Goal: Use online tool/utility: Utilize a website feature to perform a specific function

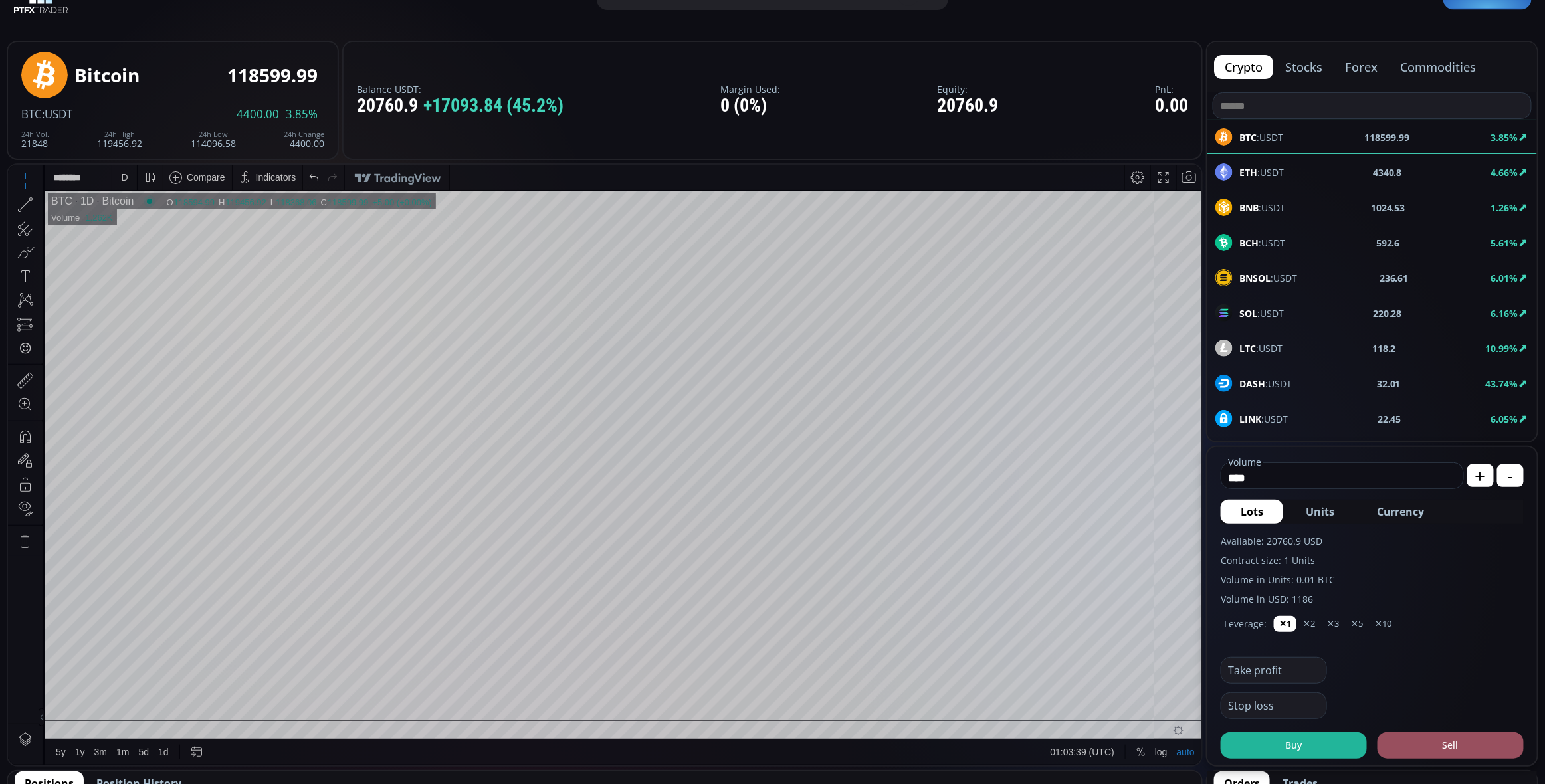
scroll to position [34, 0]
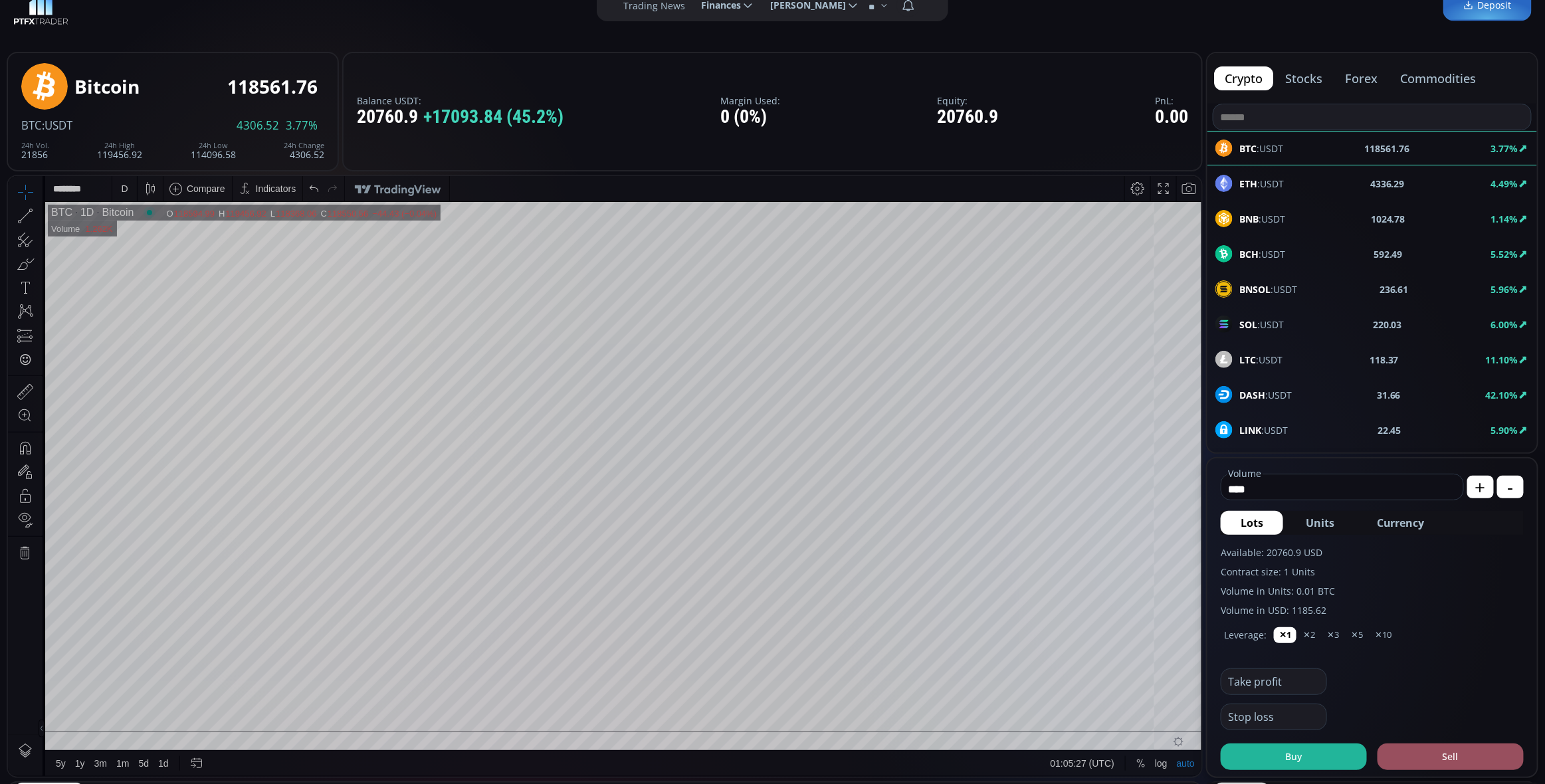
click at [126, 191] on div "D" at bounding box center [125, 188] width 7 height 11
click at [140, 348] on div "1 hour" at bounding box center [133, 346] width 27 height 11
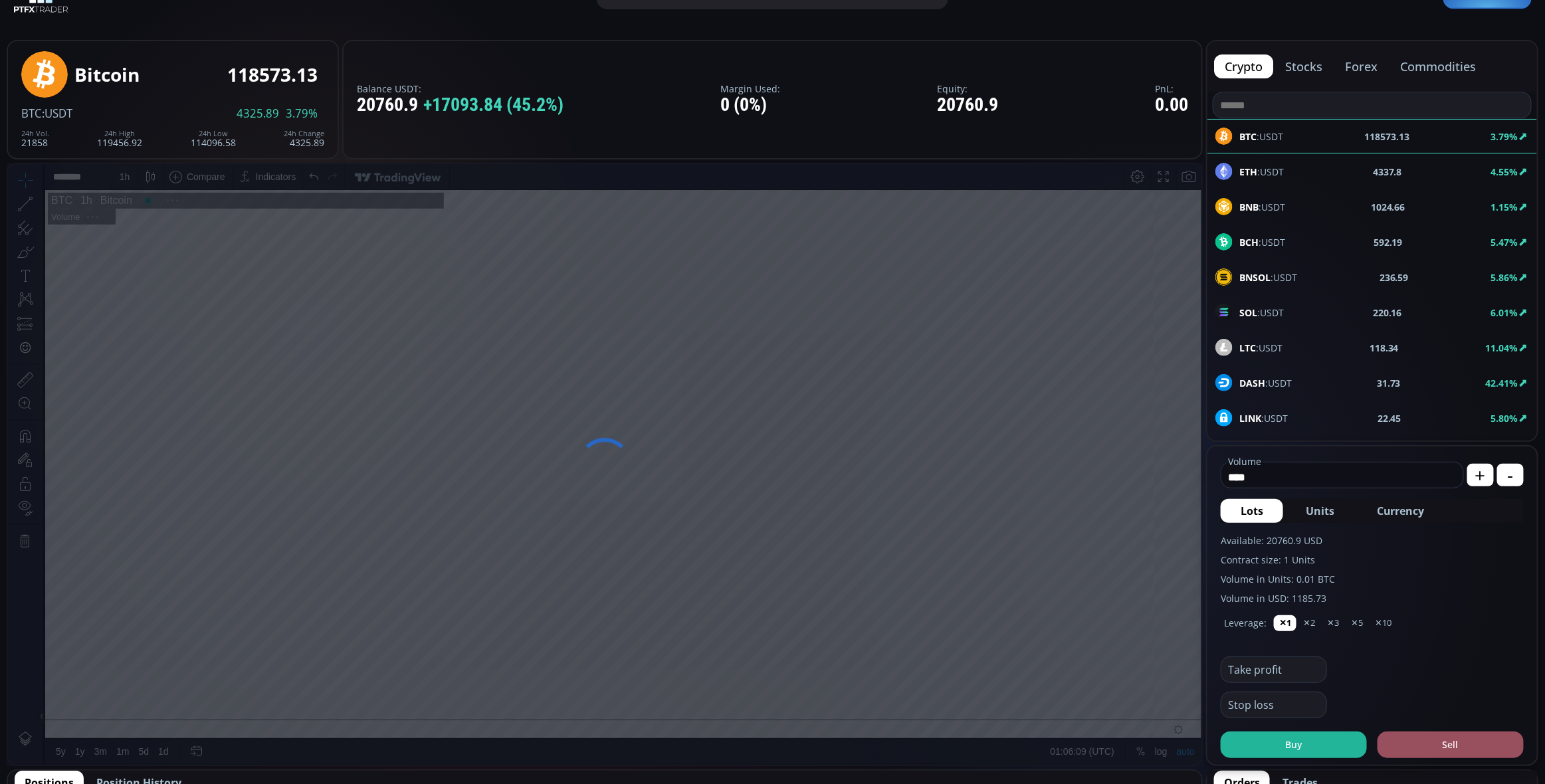
scroll to position [47, 0]
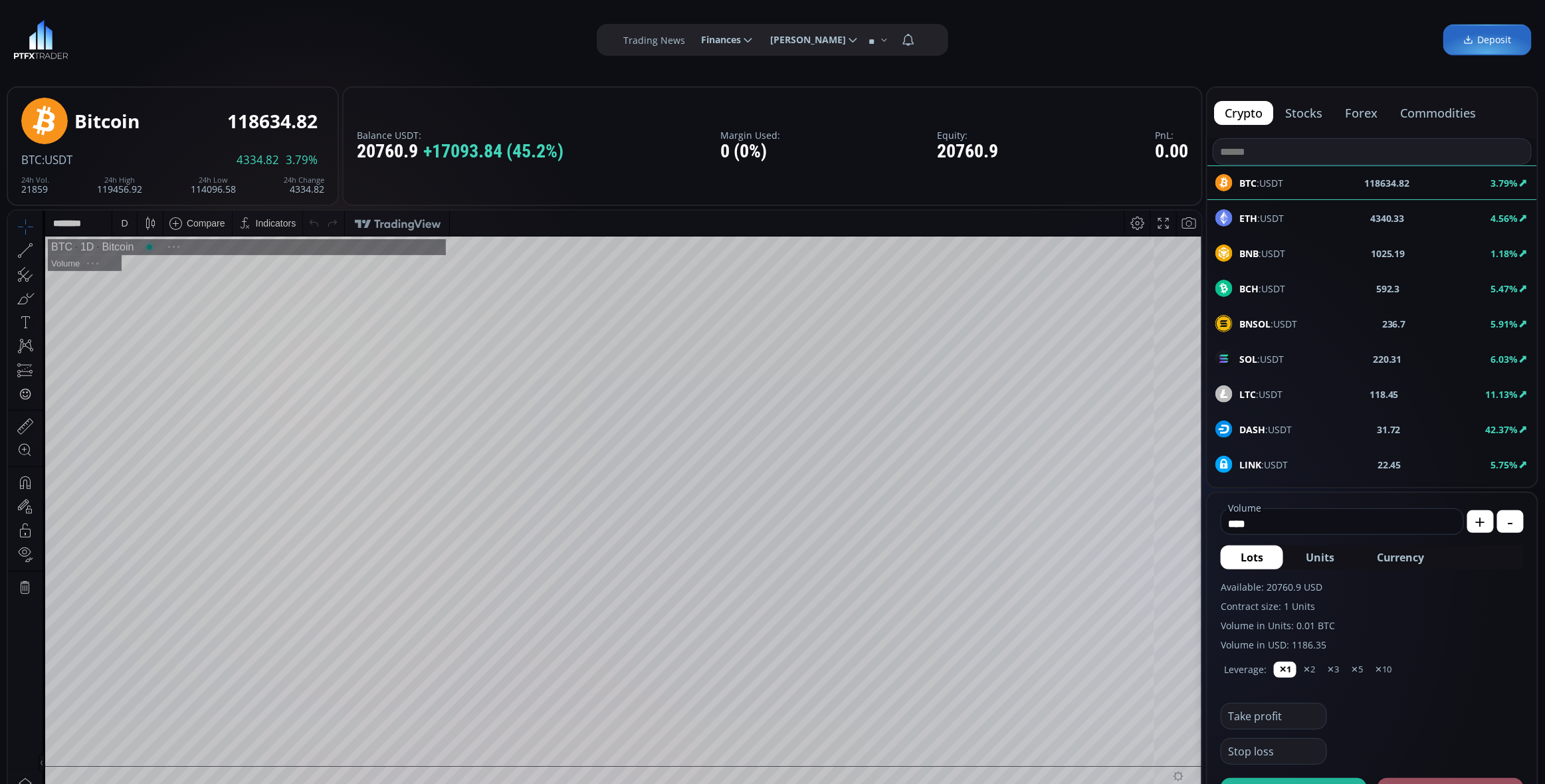
scroll to position [177, 0]
click at [128, 228] on div "D" at bounding box center [125, 222] width 12 height 25
click at [149, 382] on div "1 hour" at bounding box center [158, 381] width 81 height 11
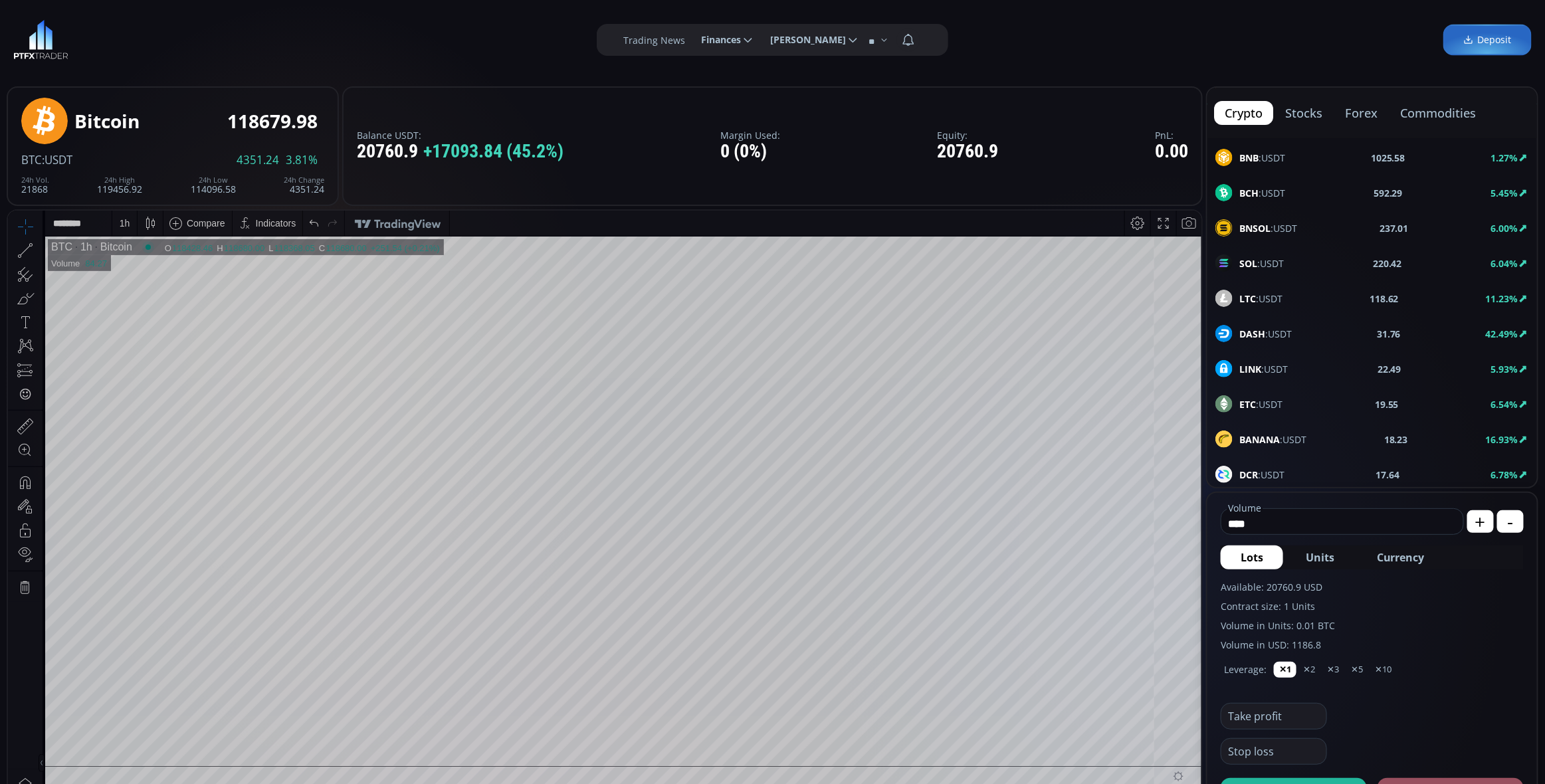
scroll to position [94, 0]
click at [127, 221] on div "1 h" at bounding box center [125, 222] width 11 height 11
click at [145, 335] on div "30 minutes" at bounding box center [143, 335] width 45 height 11
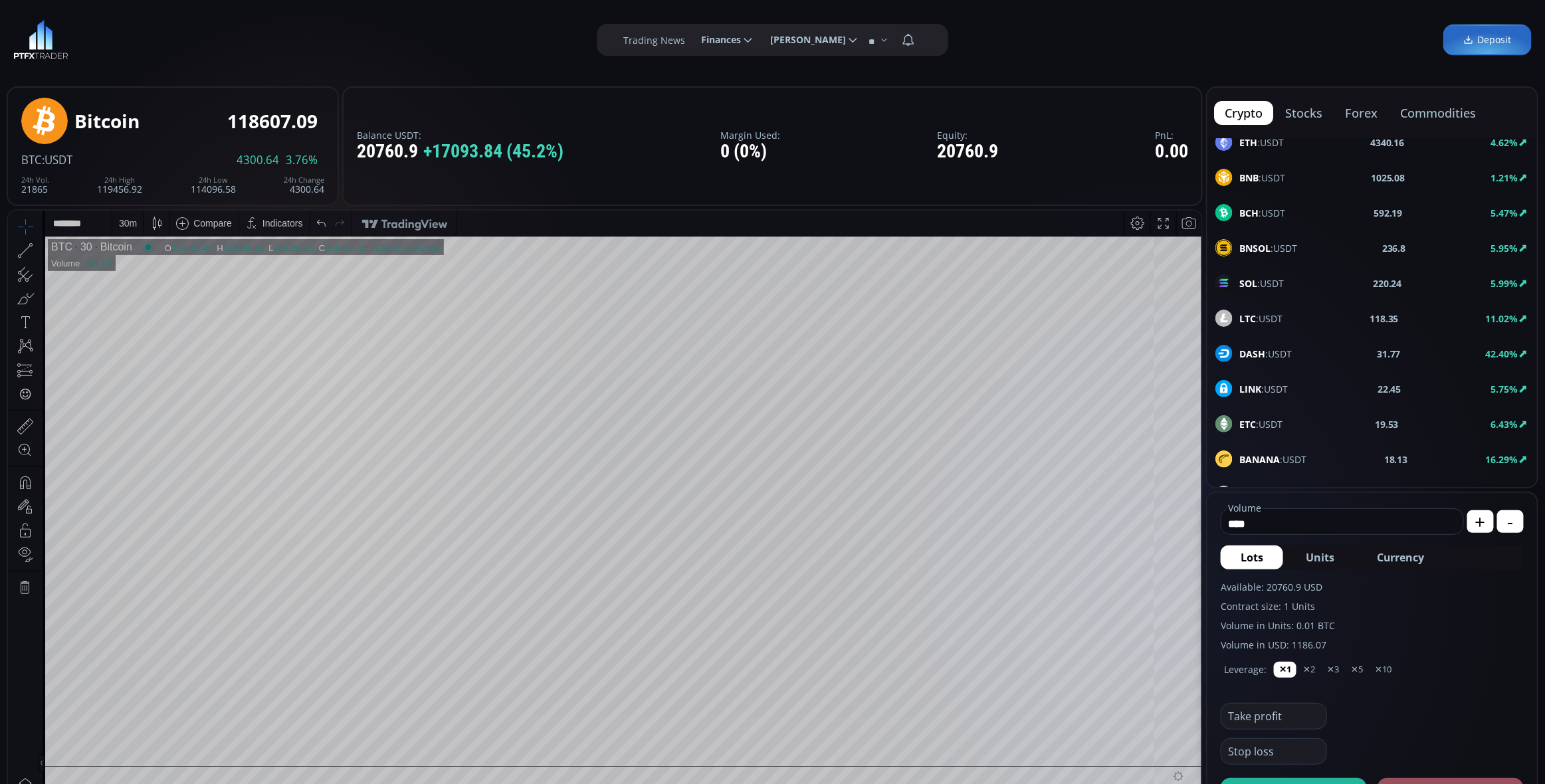
scroll to position [0, 0]
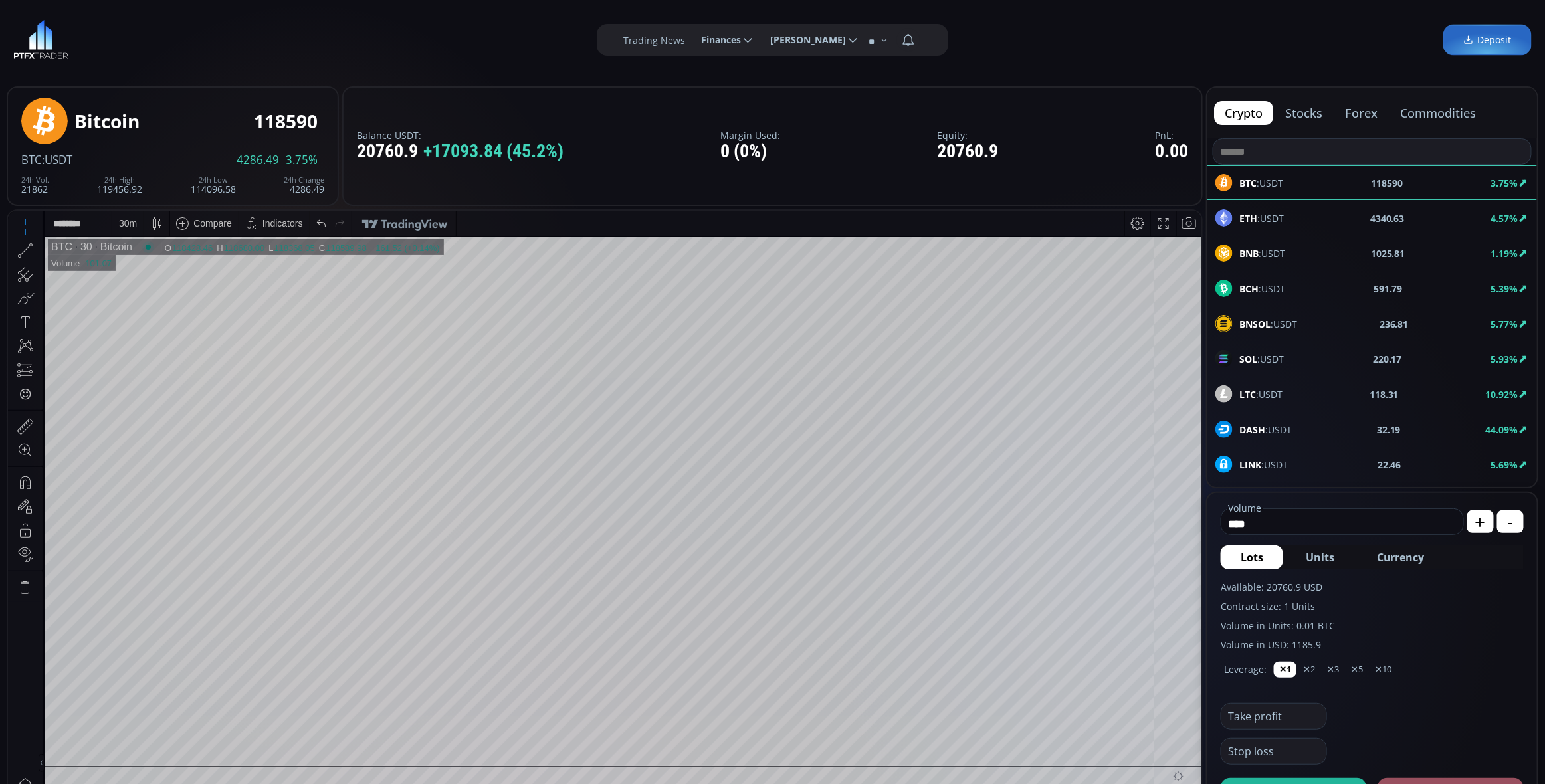
click at [135, 222] on div "30 m" at bounding box center [128, 222] width 18 height 11
click at [146, 311] on div "15 minutes" at bounding box center [143, 313] width 45 height 11
click at [130, 230] on div "15 m" at bounding box center [128, 222] width 18 height 25
click at [141, 332] on div "30 minutes" at bounding box center [143, 335] width 45 height 11
click at [27, 252] on icon at bounding box center [25, 249] width 18 height 18
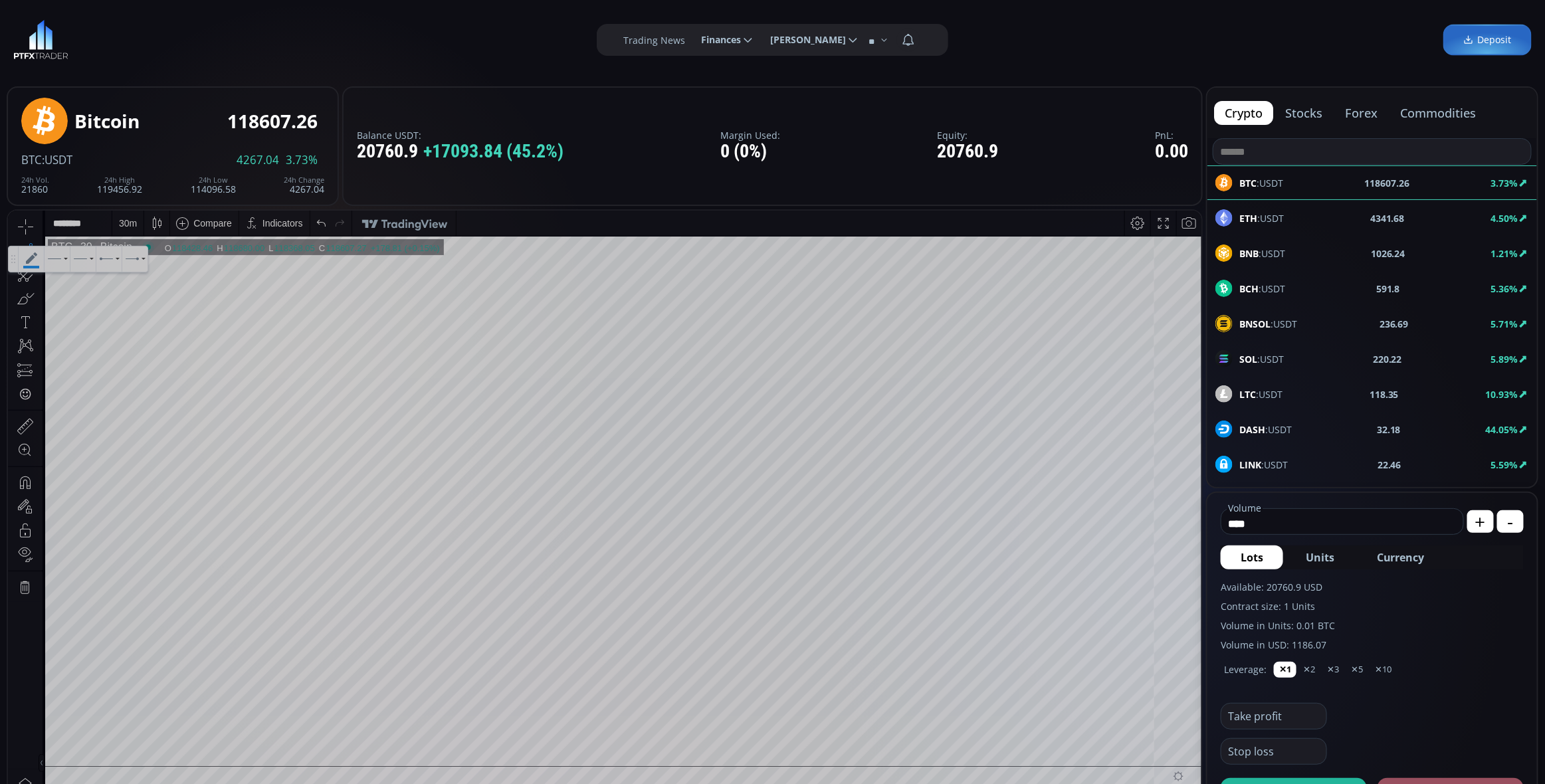
click at [34, 256] on icon at bounding box center [31, 257] width 12 height 12
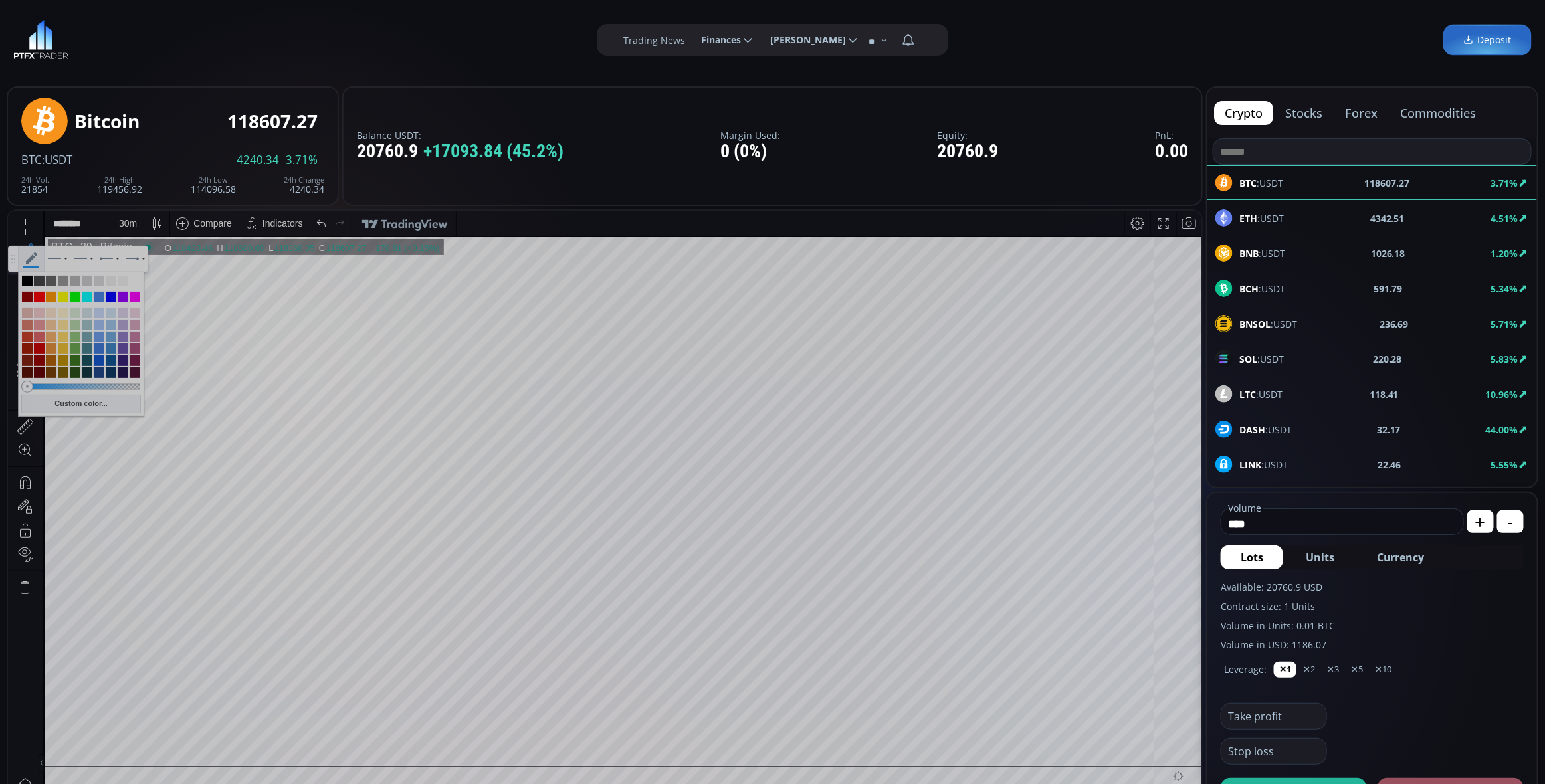
click at [77, 296] on div at bounding box center [75, 296] width 11 height 11
type input "**********"
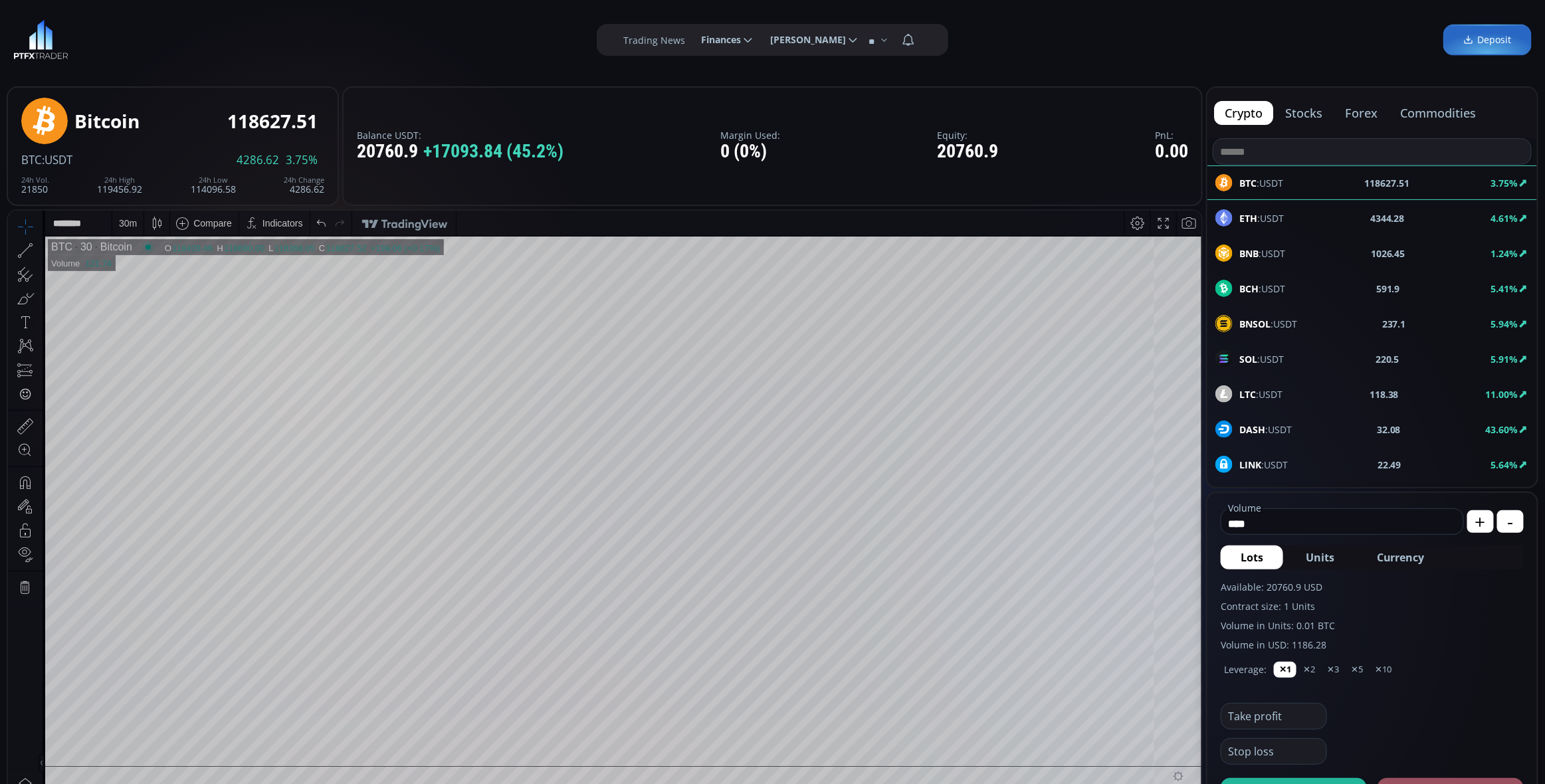
click at [27, 248] on icon at bounding box center [25, 249] width 18 height 18
click at [27, 248] on icon at bounding box center [31, 246] width 12 height 12
click at [29, 248] on icon at bounding box center [25, 249] width 18 height 18
click at [31, 237] on icon at bounding box center [31, 236] width 12 height 12
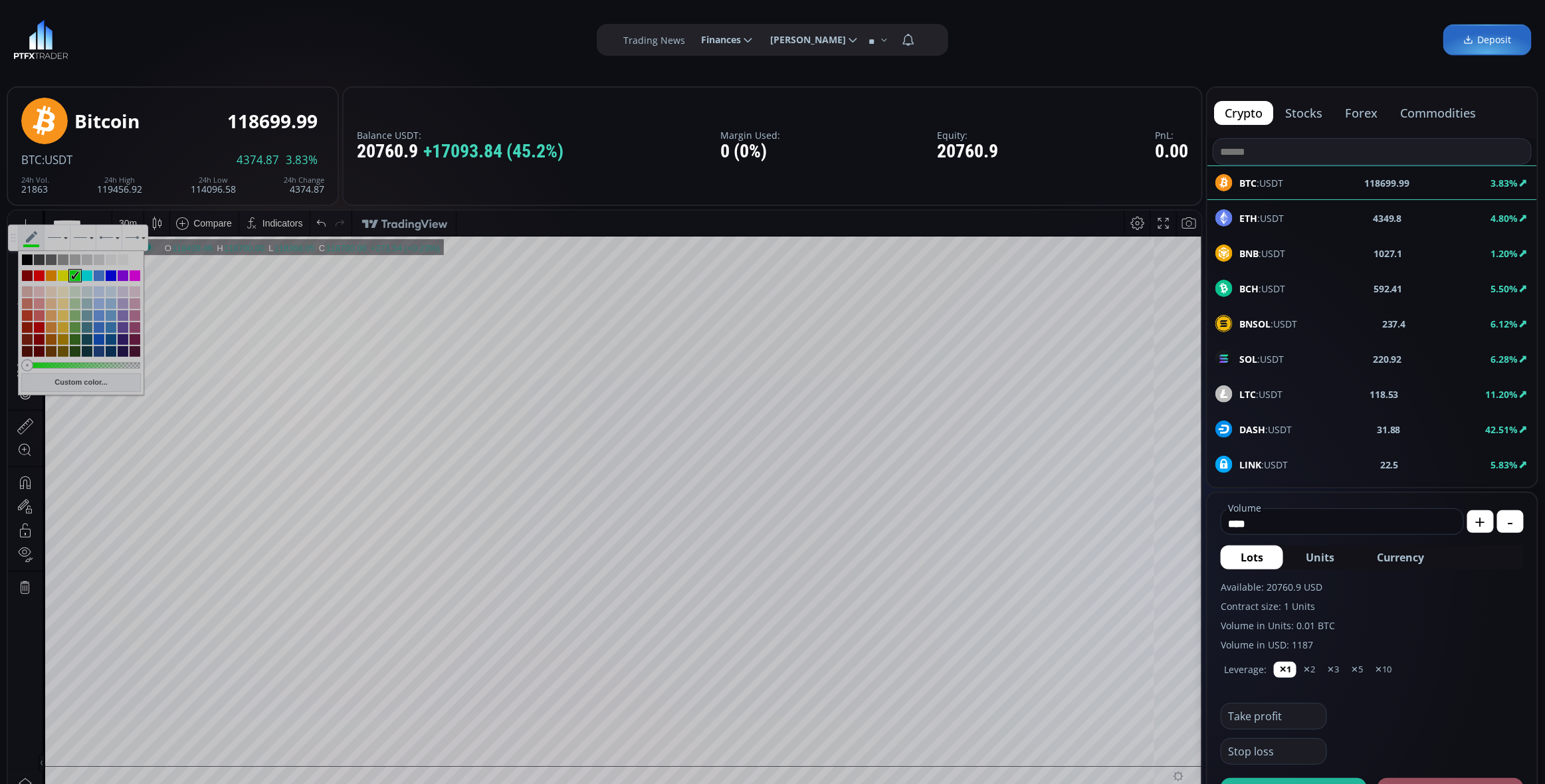
click at [40, 274] on div at bounding box center [40, 275] width 11 height 11
type input "**********"
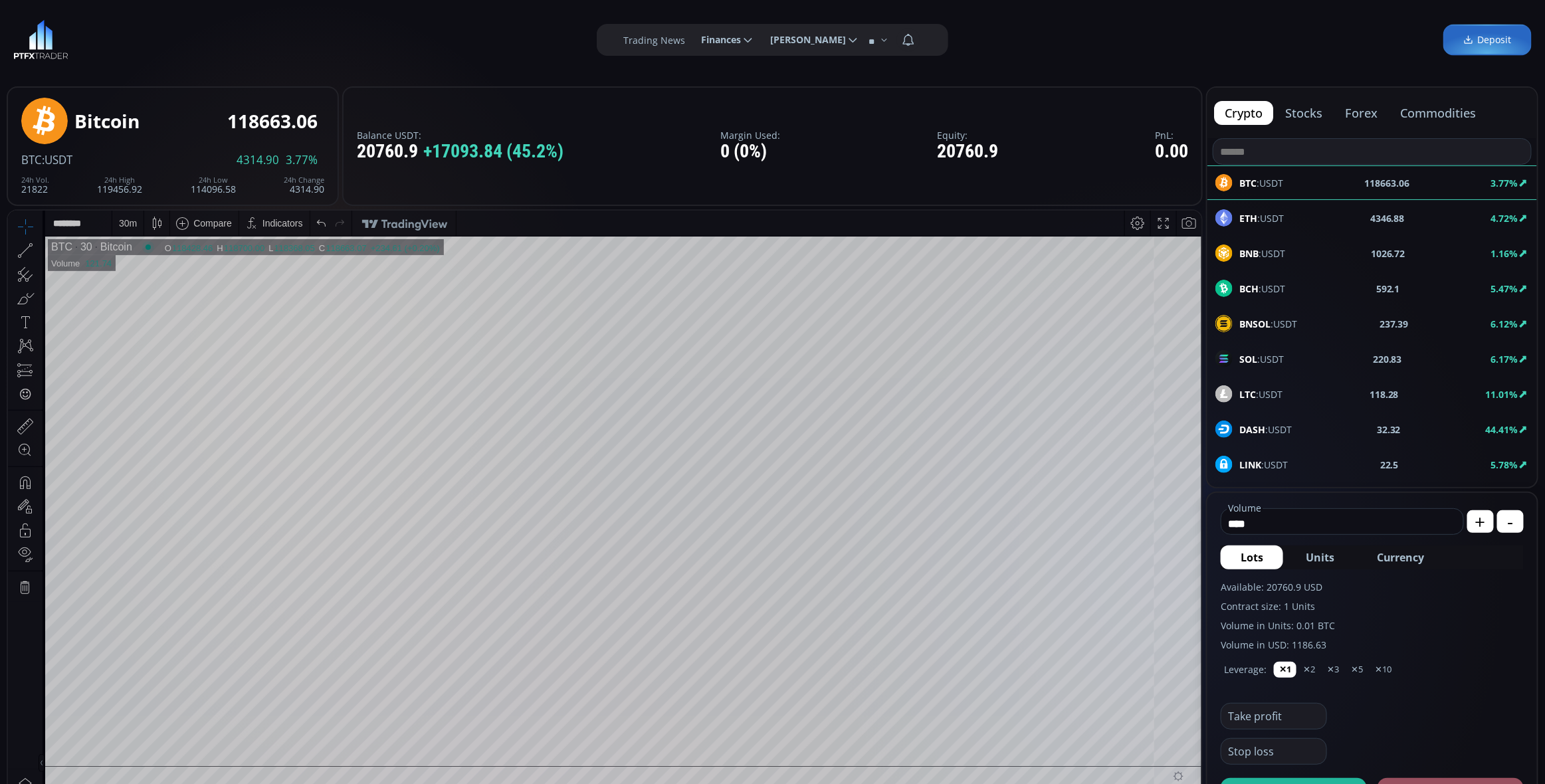
click at [131, 224] on div "30 m" at bounding box center [128, 222] width 18 height 11
click at [145, 314] on div "15 minutes" at bounding box center [143, 313] width 45 height 11
click at [36, 226] on icon at bounding box center [31, 226] width 25 height 25
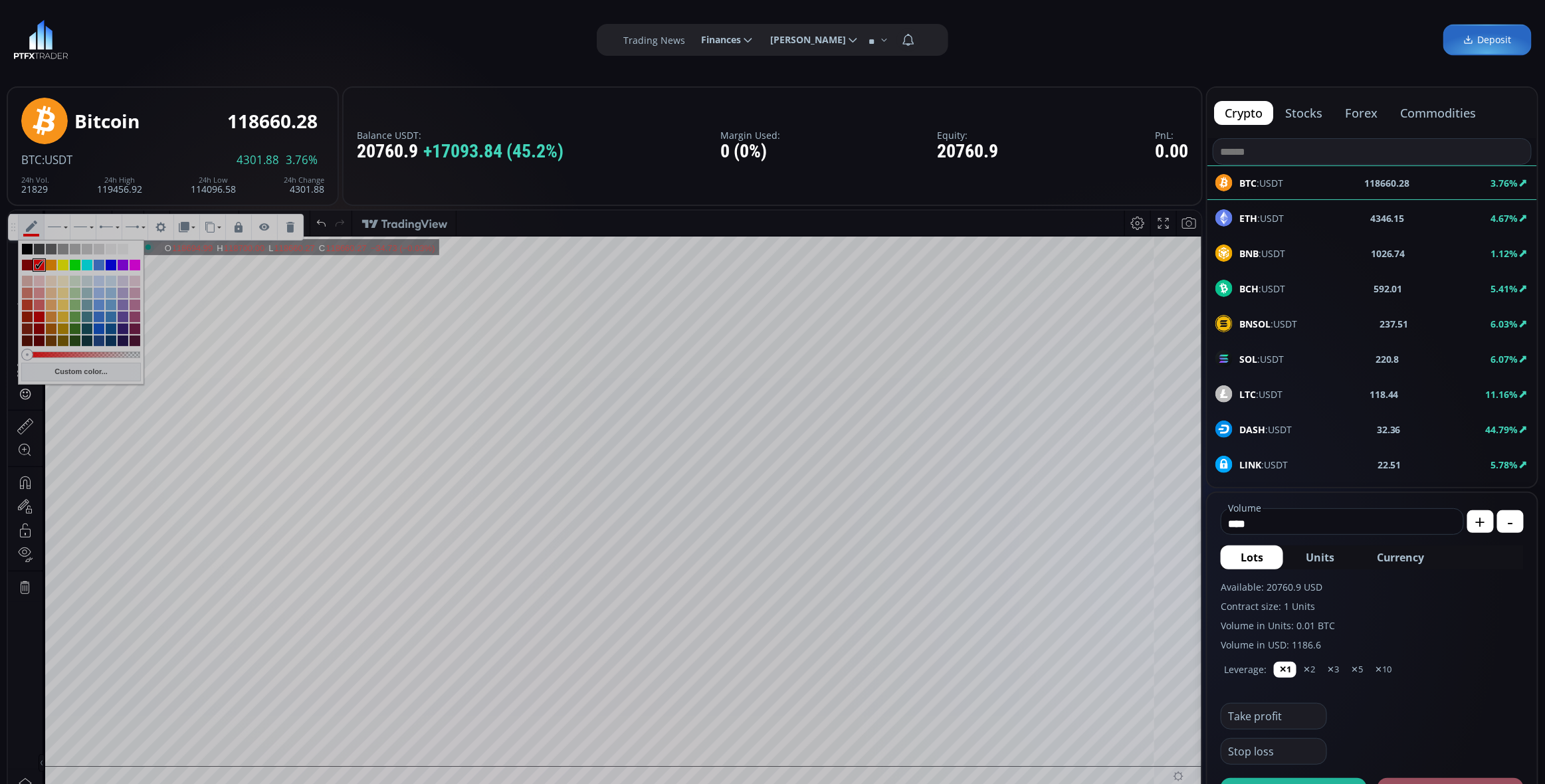
click at [62, 262] on div at bounding box center [63, 265] width 11 height 11
type input "**********"
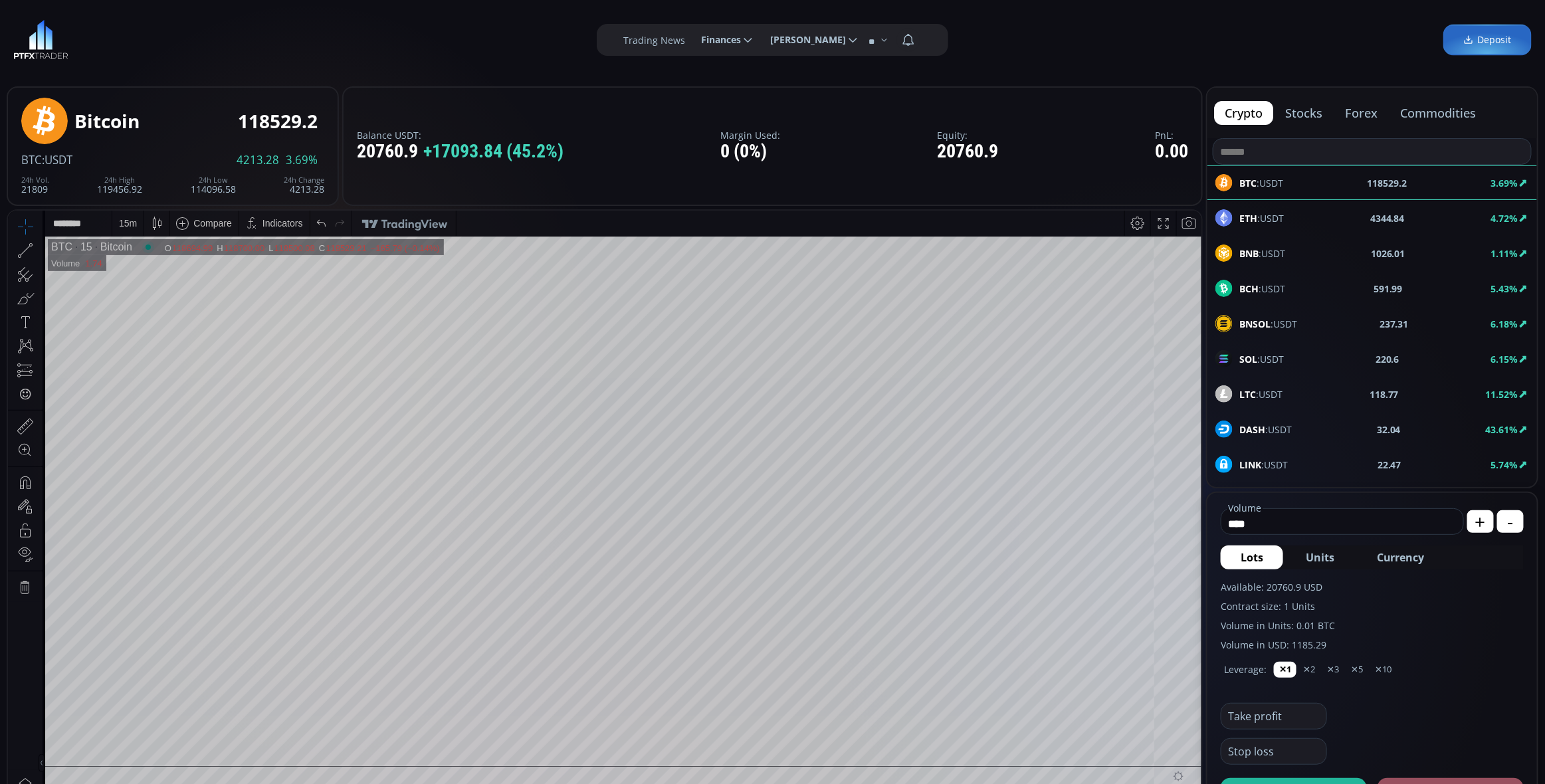
click at [126, 225] on div "15 m" at bounding box center [128, 222] width 18 height 11
click at [133, 290] on div "5 minutes" at bounding box center [140, 292] width 40 height 11
click at [123, 220] on div "5 m" at bounding box center [125, 222] width 12 height 11
click at [144, 269] on div "1 minute" at bounding box center [138, 271] width 36 height 11
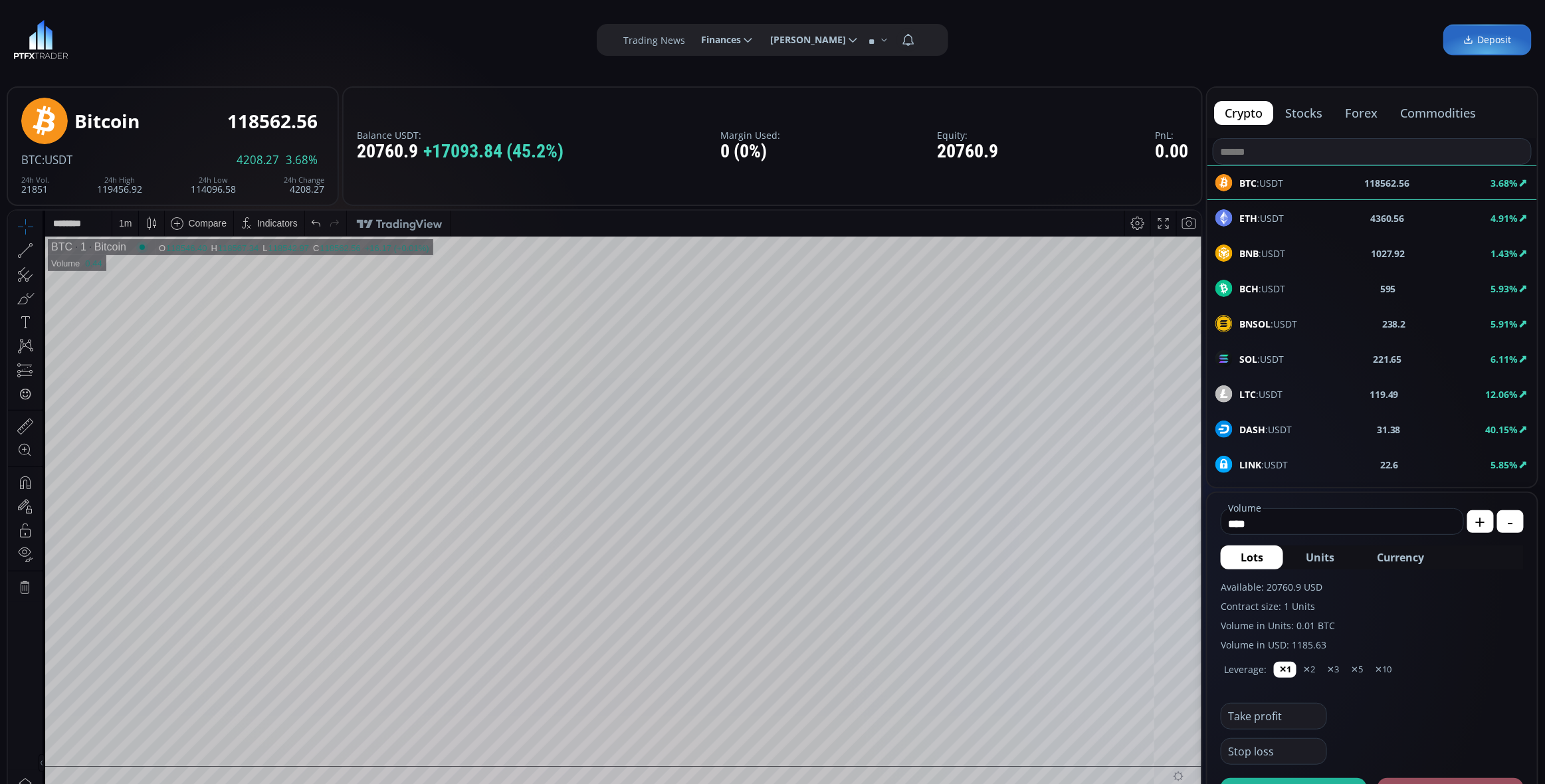
scroll to position [177, 0]
